Goal: Navigation & Orientation: Find specific page/section

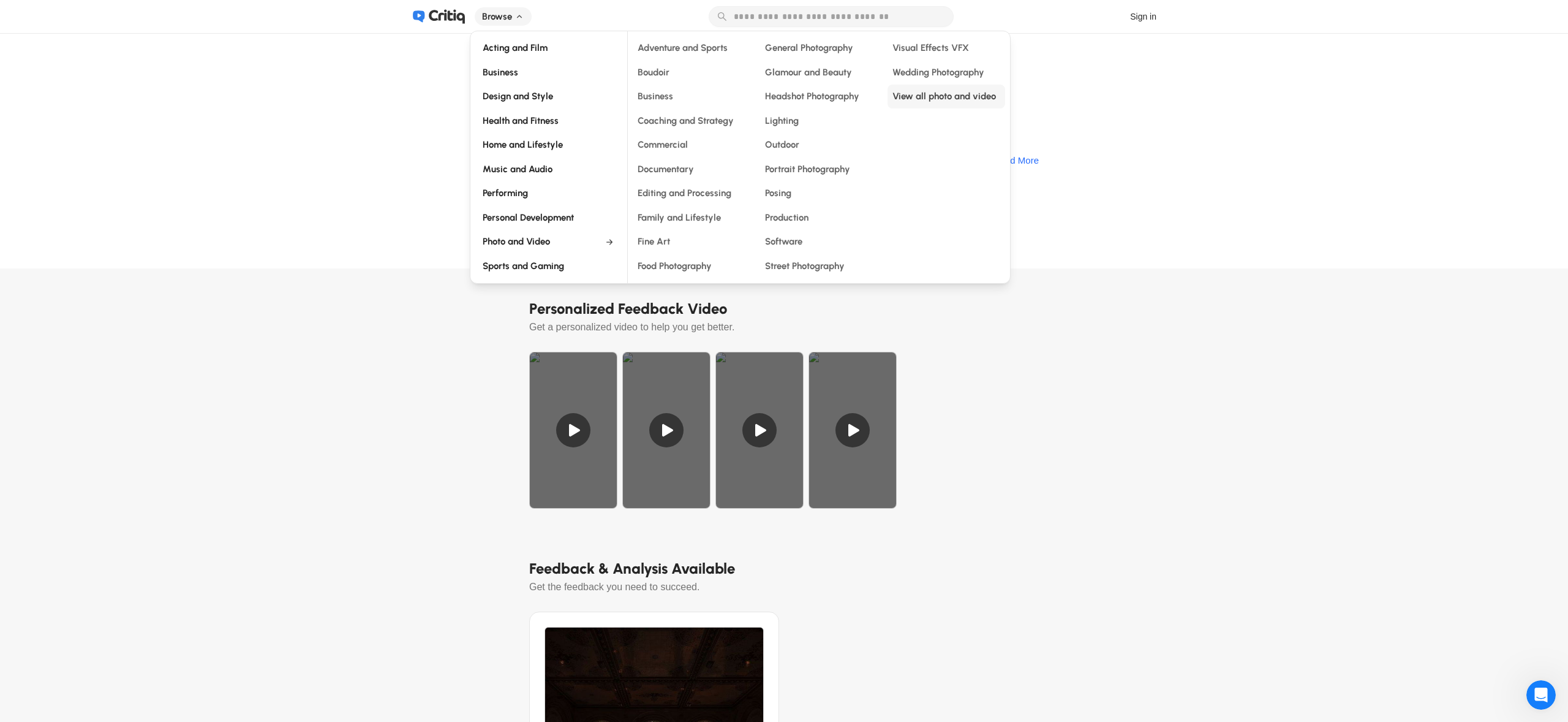
click at [940, 95] on div "View all photo and video" at bounding box center [946, 96] width 117 height 24
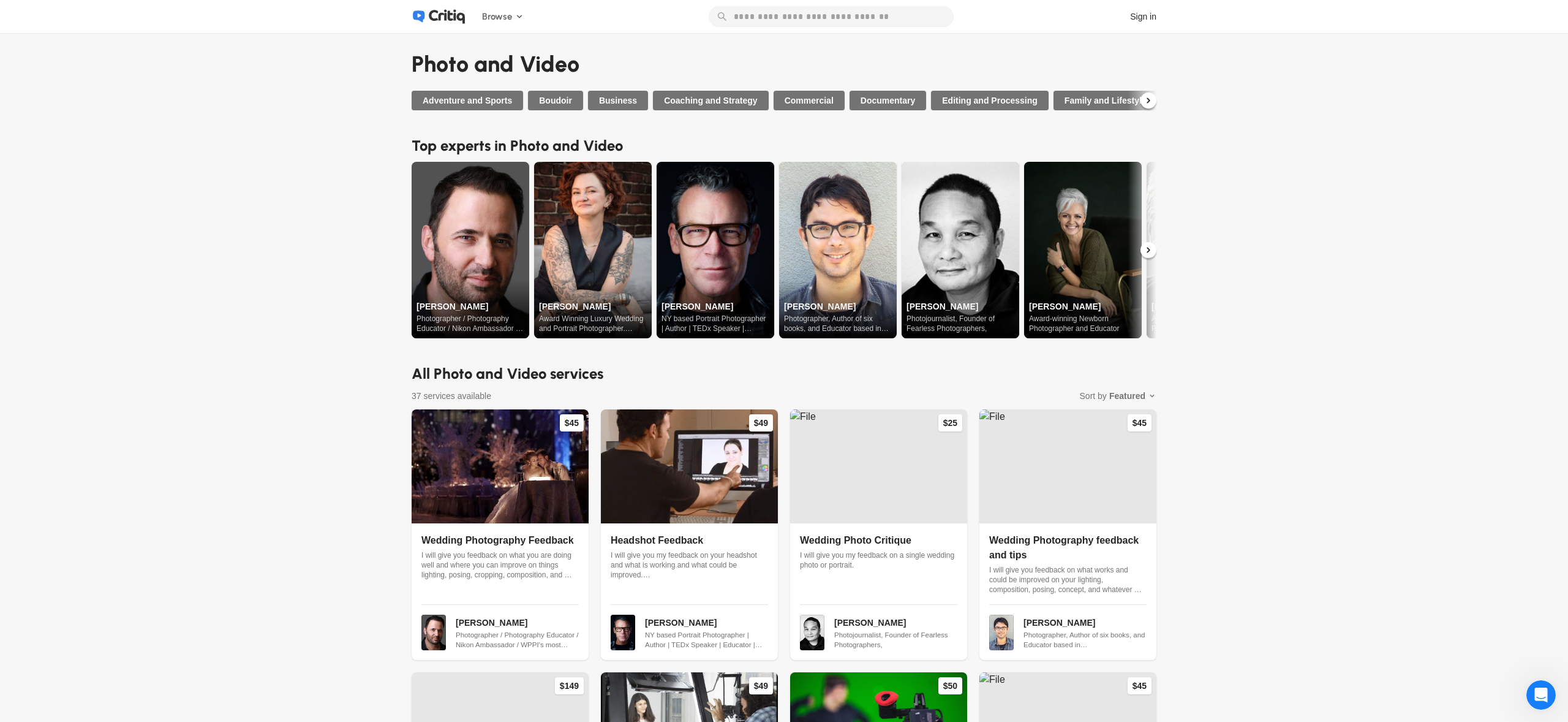
click at [1148, 252] on icon at bounding box center [1148, 250] width 11 height 11
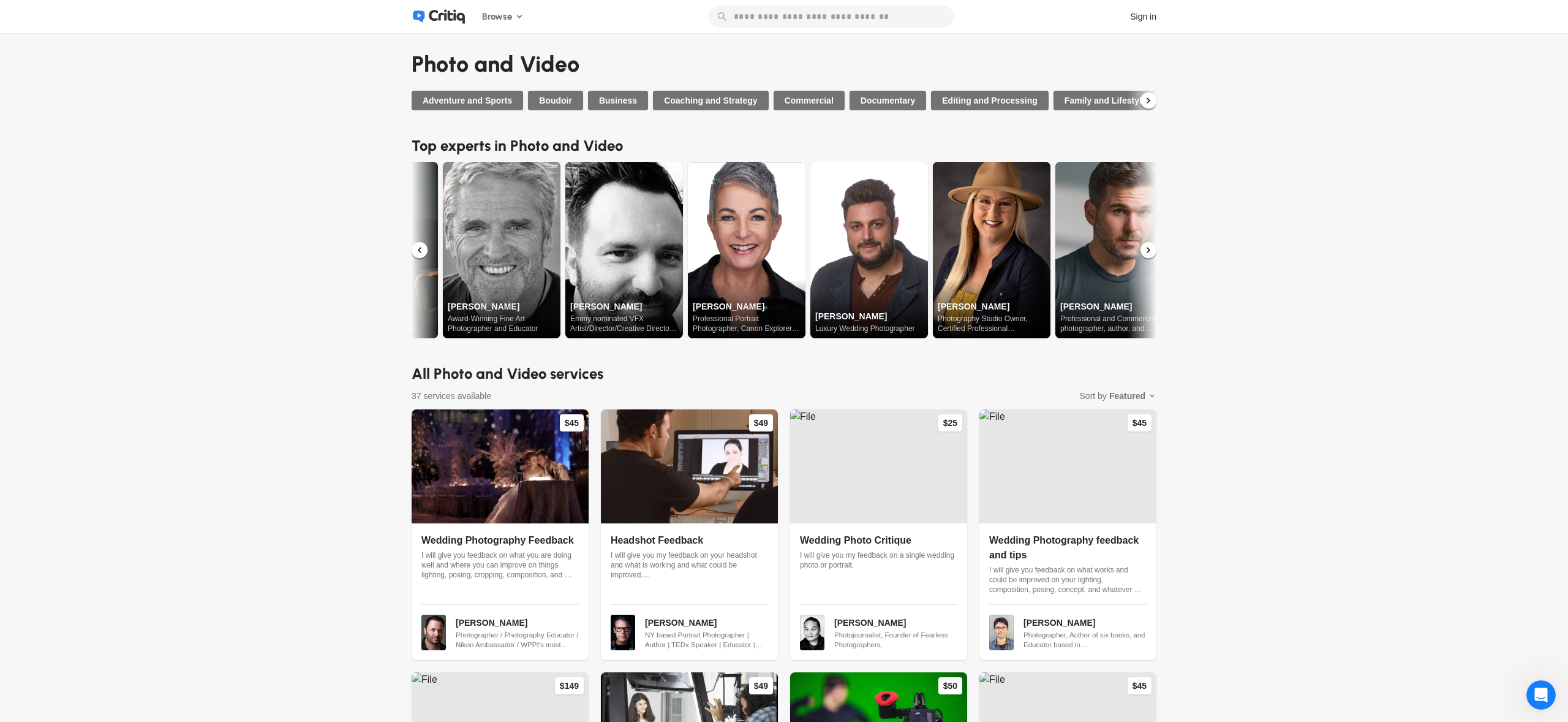
scroll to position [0, 704]
click at [1148, 252] on icon at bounding box center [1148, 250] width 11 height 11
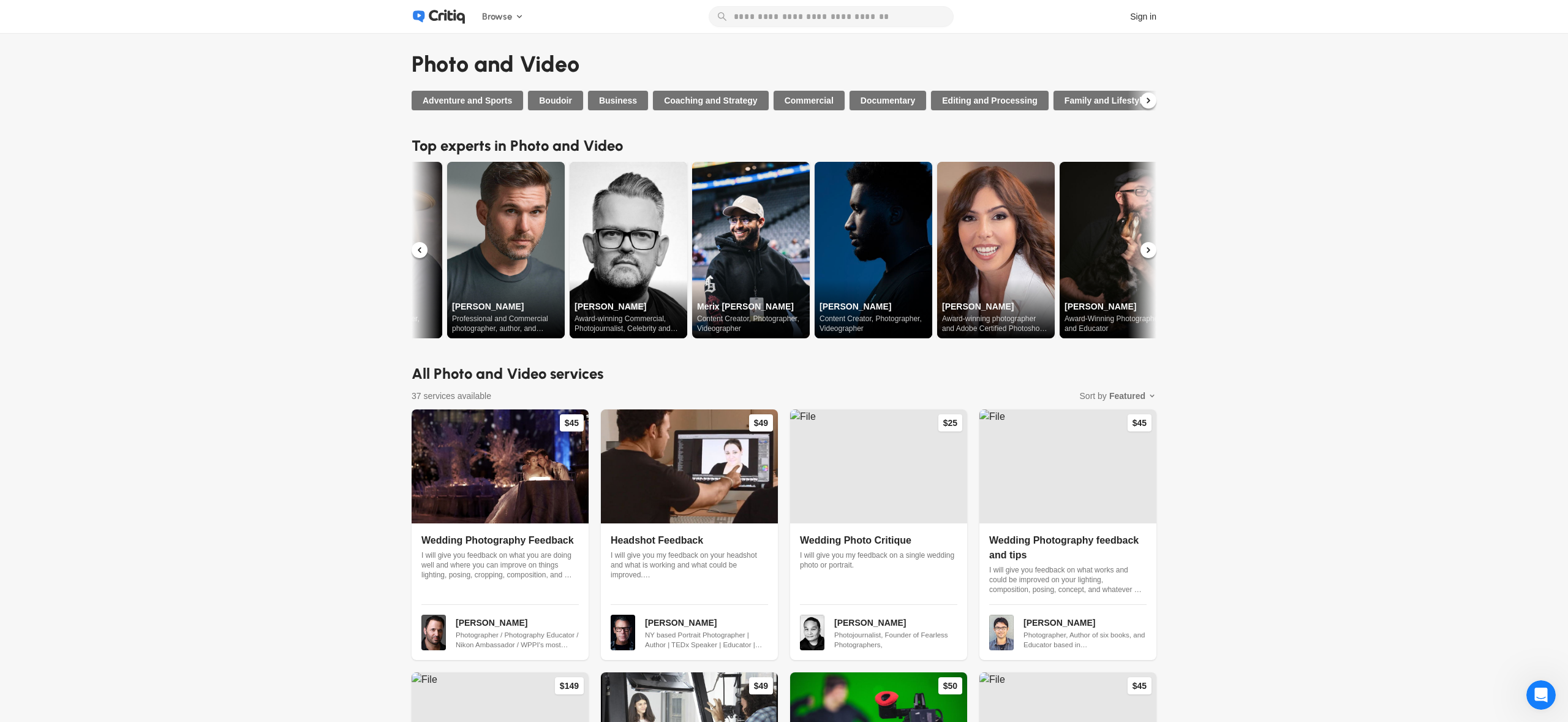
scroll to position [0, 1317]
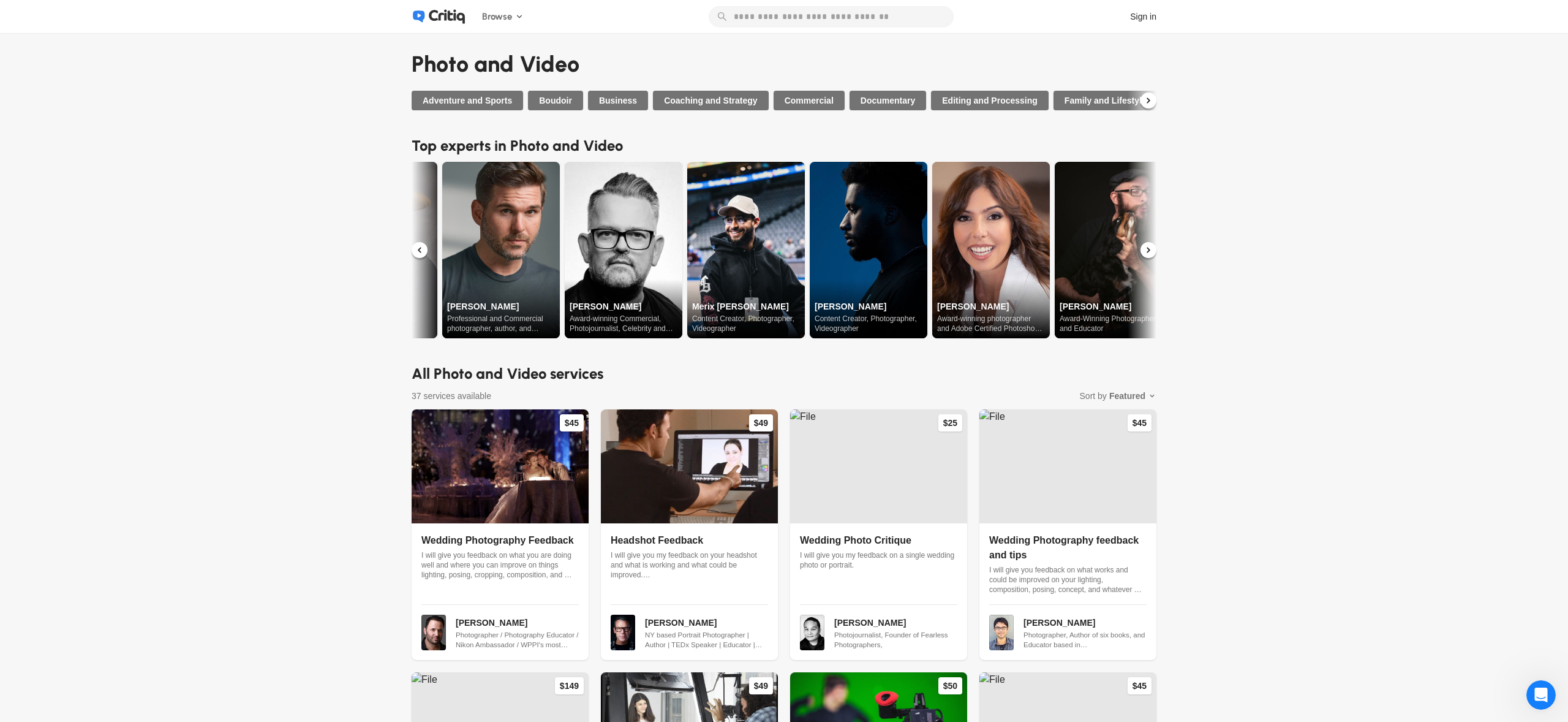
click at [1148, 252] on icon at bounding box center [1147, 250] width 3 height 5
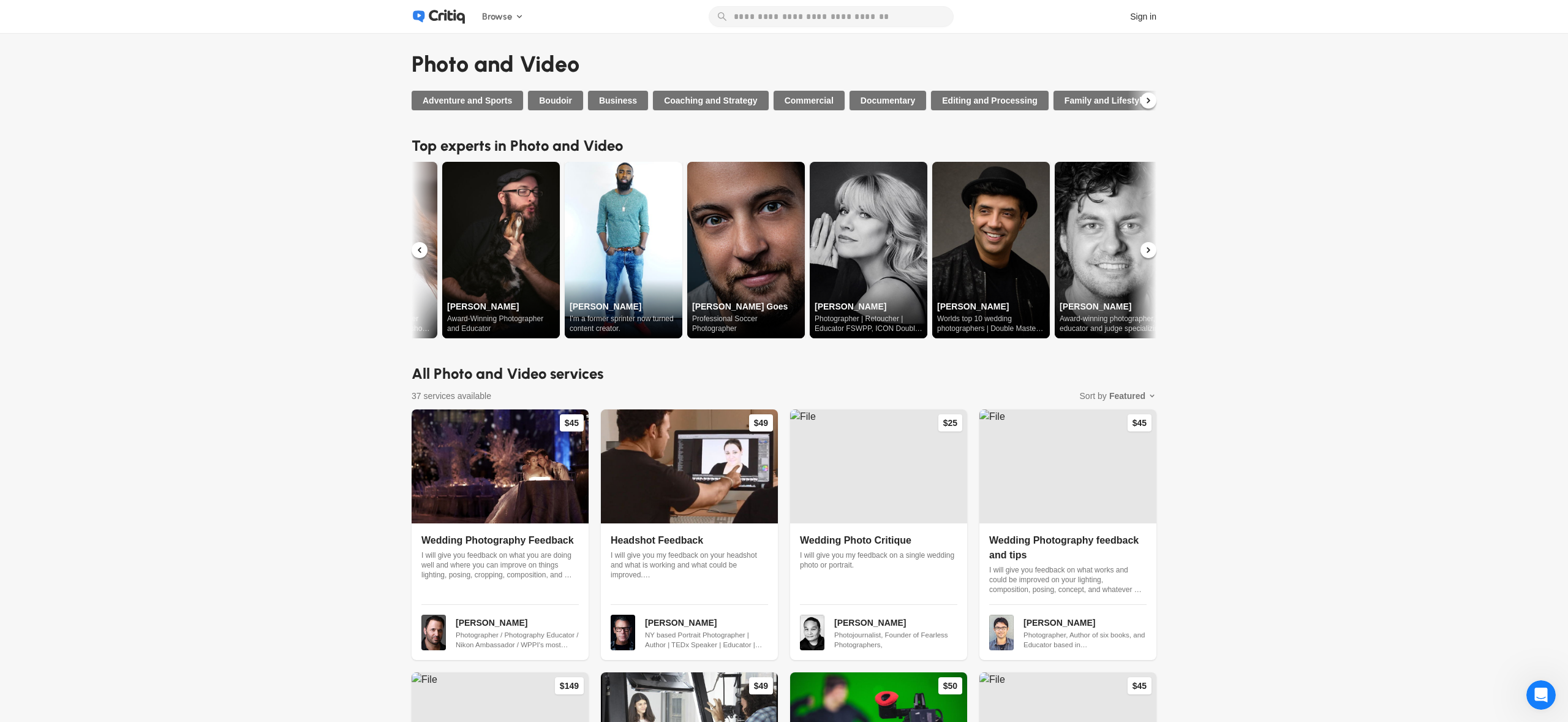
click at [1148, 252] on icon at bounding box center [1147, 250] width 3 height 5
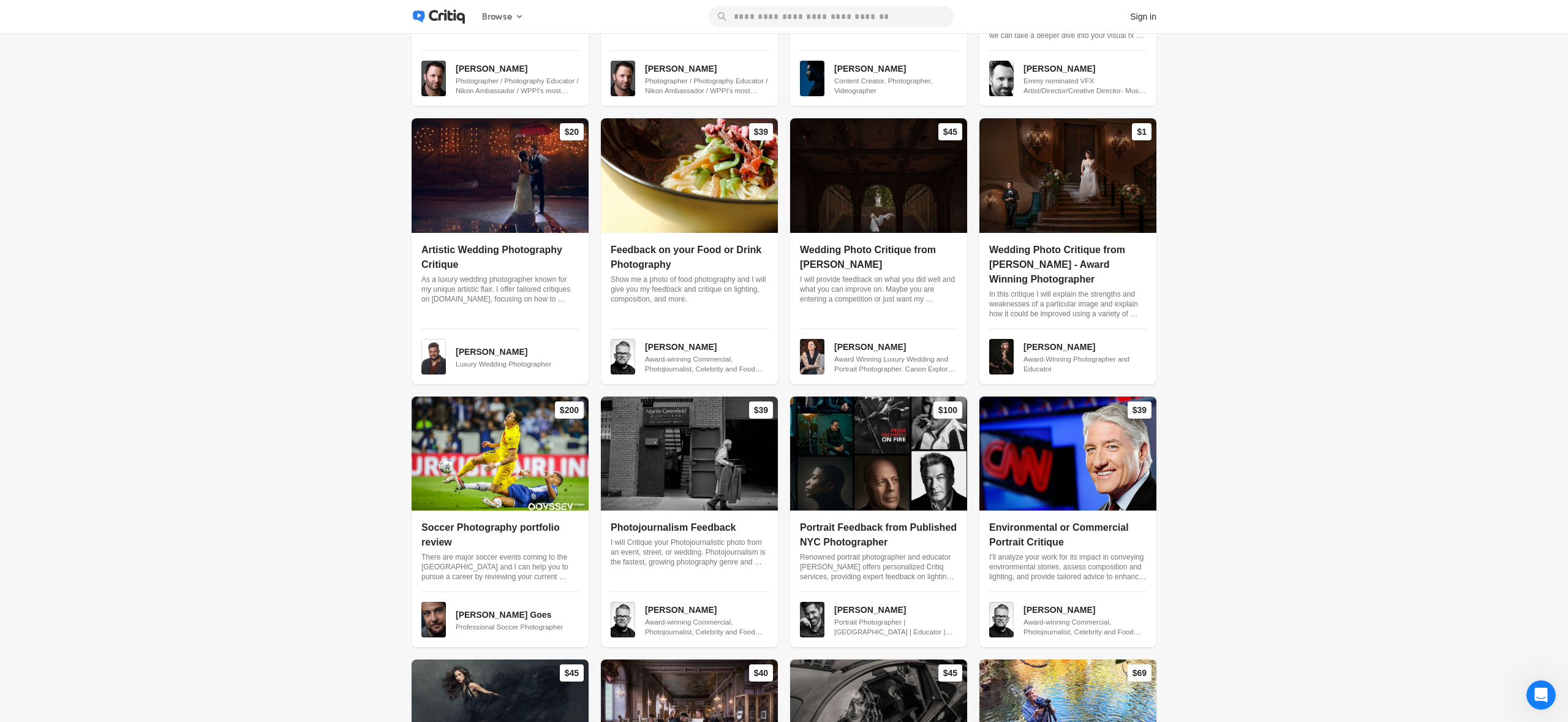
scroll to position [1200, 0]
